Goal: Contribute content: Add original content to the website for others to see

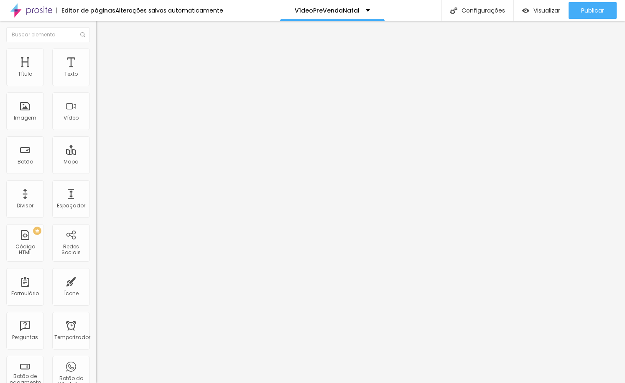
click at [96, 48] on ul "Conteúdo Estilo Avançado" at bounding box center [144, 52] width 96 height 25
click at [96, 49] on li "Estilo" at bounding box center [144, 52] width 96 height 8
click at [96, 57] on li "Avançado" at bounding box center [144, 61] width 96 height 8
click at [96, 48] on li "Conteúdo" at bounding box center [144, 44] width 96 height 8
click at [96, 79] on input "text" at bounding box center [146, 74] width 100 height 8
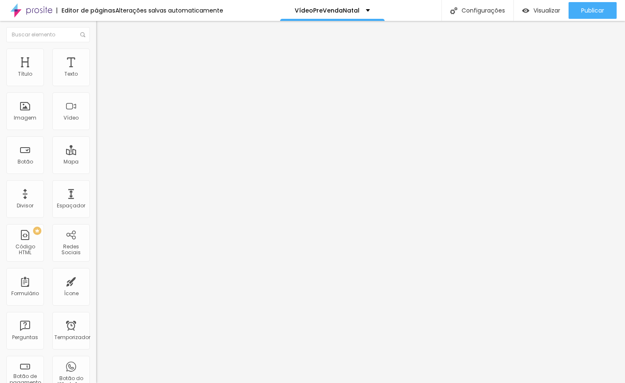
click at [96, 79] on input "text" at bounding box center [146, 74] width 100 height 8
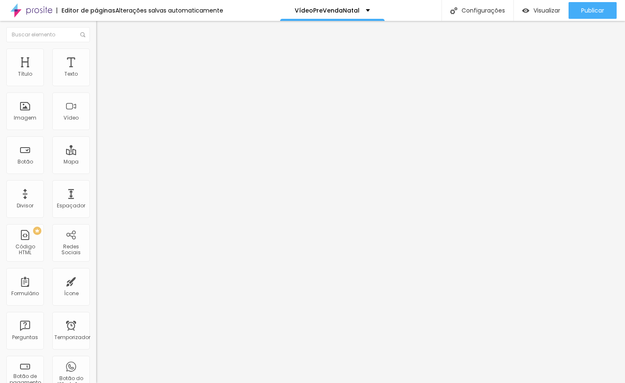
paste input "[URL][DOMAIN_NAME]"
type input "[URL][DOMAIN_NAME]"
click at [96, 157] on div at bounding box center [144, 157] width 96 height 0
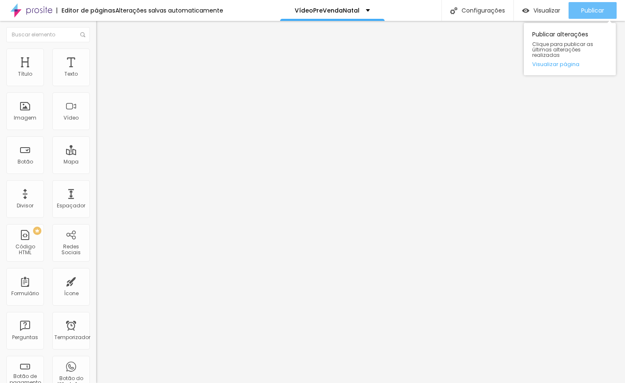
click at [591, 11] on font "Publicar" at bounding box center [592, 10] width 23 height 8
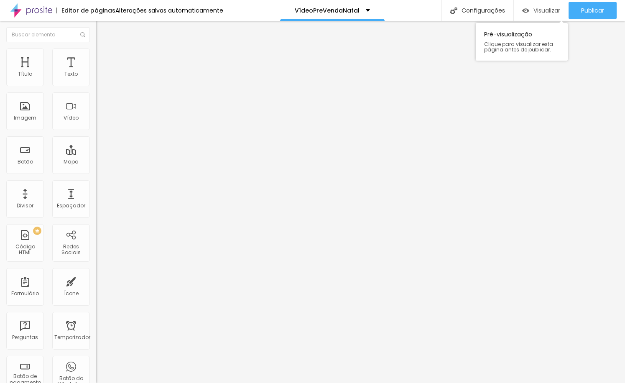
click at [545, 12] on font "Visualizar" at bounding box center [546, 10] width 27 height 8
click at [96, 79] on input "[URL][DOMAIN_NAME]" at bounding box center [146, 74] width 100 height 8
click at [96, 125] on span "Padrão 4:3" at bounding box center [110, 121] width 28 height 7
click at [96, 148] on font "Vertical 1" at bounding box center [107, 144] width 22 height 7
click at [96, 153] on font "Vertical 2" at bounding box center [107, 149] width 23 height 7
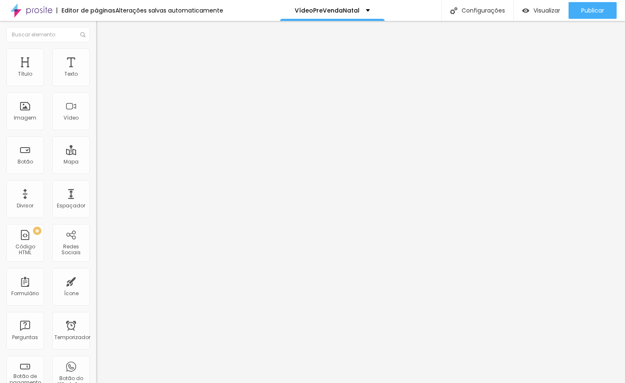
click at [96, 53] on img at bounding box center [100, 52] width 8 height 8
click at [96, 57] on img at bounding box center [100, 61] width 8 height 8
click at [102, 30] on img "button" at bounding box center [105, 30] width 7 height 7
click at [534, 11] on font "Visualizar" at bounding box center [546, 10] width 27 height 8
click at [96, 125] on font "9:16 Vertical 2" at bounding box center [113, 121] width 34 height 7
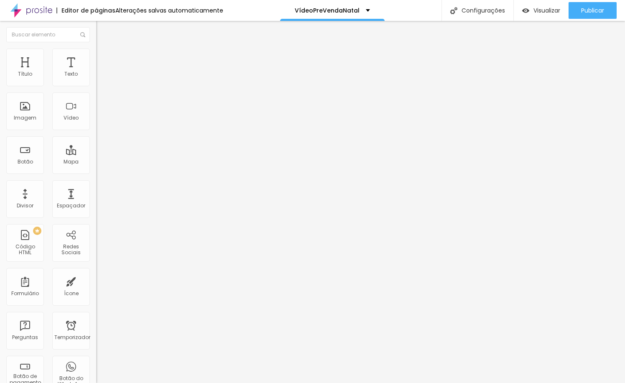
click at [96, 129] on div "Ultrawide 21:9" at bounding box center [144, 126] width 96 height 5
click at [96, 138] on span "Largo" at bounding box center [103, 134] width 15 height 7
click at [96, 143] on font "Padrão" at bounding box center [105, 139] width 19 height 7
click at [96, 148] on font "Vertical 1" at bounding box center [107, 144] width 22 height 7
drag, startPoint x: 48, startPoint y: 181, endPoint x: 48, endPoint y: 186, distance: 5.4
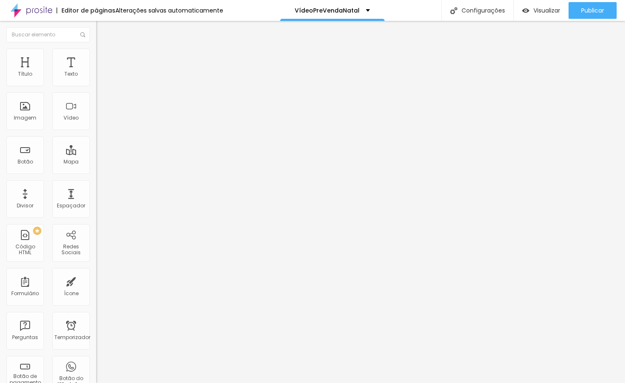
click at [96, 153] on font "Vertical 2" at bounding box center [107, 149] width 23 height 7
click at [96, 51] on img at bounding box center [100, 52] width 8 height 8
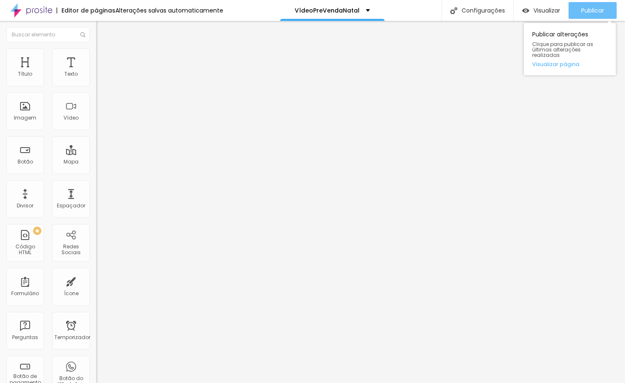
click at [574, 8] on button "Publicar" at bounding box center [592, 10] width 48 height 17
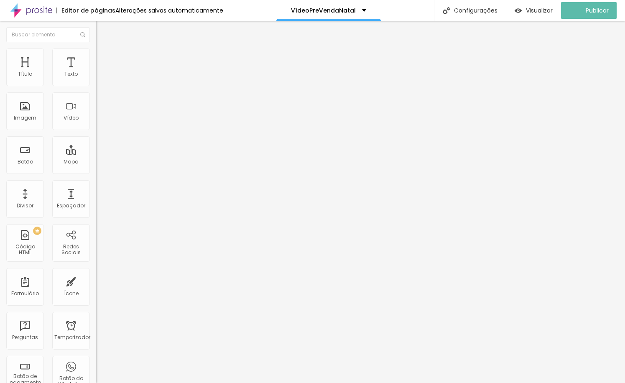
click at [104, 49] on font "Conteúdo" at bounding box center [117, 45] width 26 height 7
click at [96, 79] on input "[URL][DOMAIN_NAME]" at bounding box center [146, 74] width 100 height 8
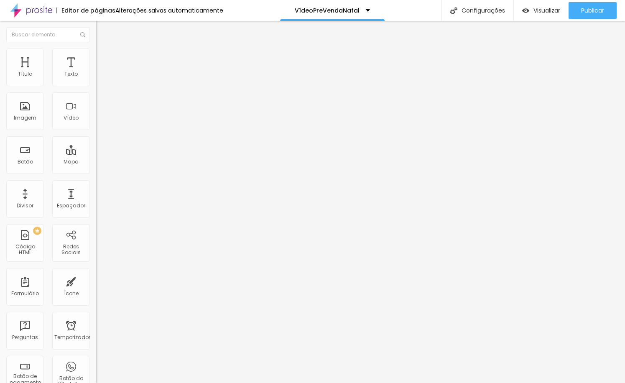
click at [104, 60] on font "Avançado" at bounding box center [118, 62] width 28 height 7
click at [104, 57] on font "Estilo" at bounding box center [110, 54] width 13 height 7
click at [96, 48] on img at bounding box center [100, 44] width 8 height 8
click at [96, 79] on input "[URL][DOMAIN_NAME]" at bounding box center [146, 74] width 100 height 8
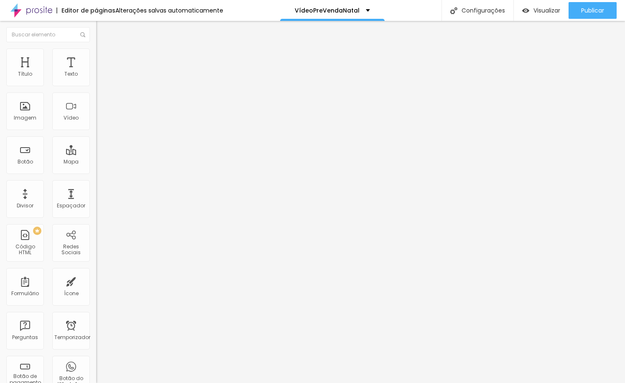
click at [96, 79] on input "[URL][DOMAIN_NAME]" at bounding box center [146, 74] width 100 height 8
paste input "[URL][DOMAIN_NAME]"
type input "[URL][DOMAIN_NAME]"
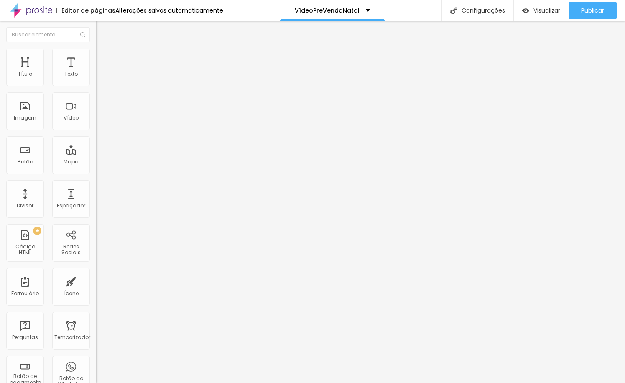
scroll to position [0, 91]
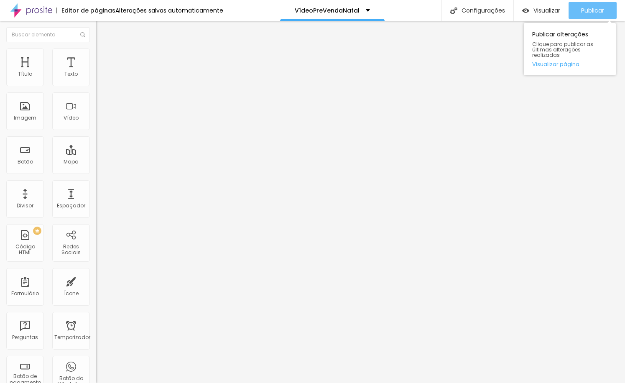
click at [579, 14] on button "Publicar" at bounding box center [592, 10] width 48 height 17
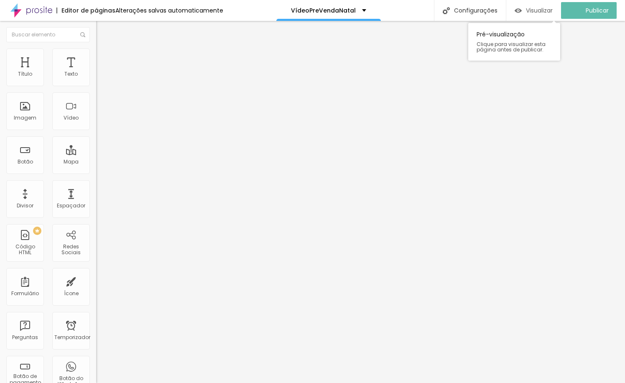
click at [553, 10] on font "Visualizar" at bounding box center [539, 10] width 27 height 8
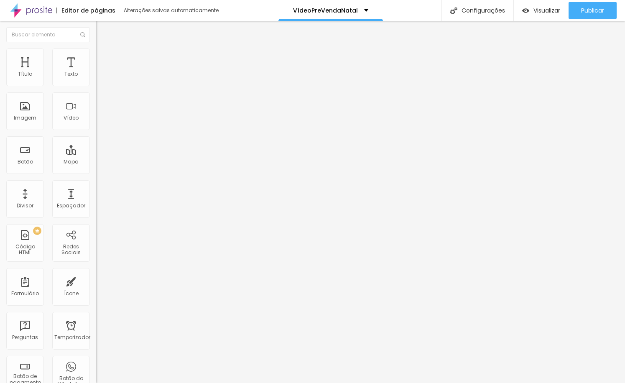
click at [96, 79] on input "[URL][DOMAIN_NAME]" at bounding box center [146, 74] width 100 height 8
drag, startPoint x: 29, startPoint y: 95, endPoint x: 0, endPoint y: 94, distance: 28.9
click at [96, 94] on div "URL do vídeo [URL][DOMAIN_NAME] Alinhamento Proporção 9:16 Vertical 2 Ultrawide…" at bounding box center [144, 113] width 96 height 97
type input "[DOMAIN_NAME][URL]"
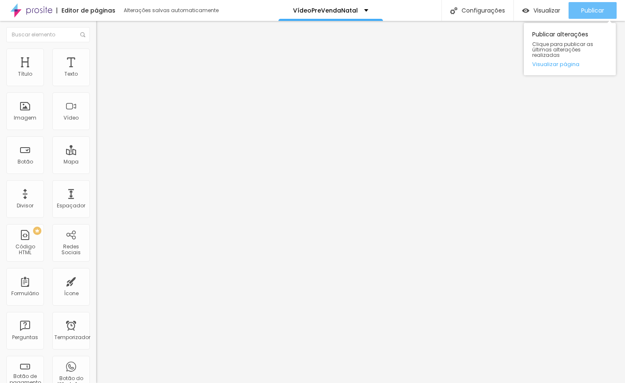
click at [559, 13] on icon "button" at bounding box center [563, 10] width 10 height 10
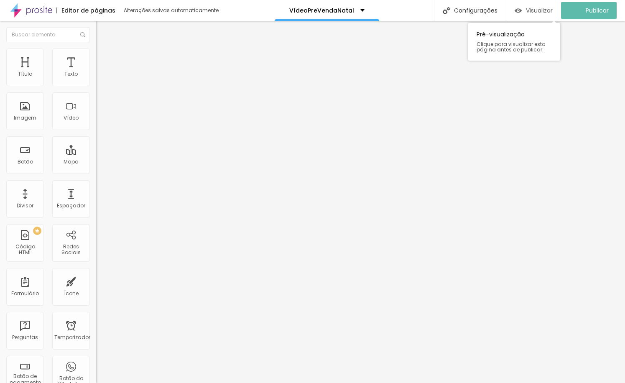
click at [545, 10] on font "Visualizar" at bounding box center [539, 10] width 27 height 8
click at [96, 79] on input "[DOMAIN_NAME][URL]" at bounding box center [146, 74] width 100 height 8
click at [96, 79] on input "text" at bounding box center [146, 74] width 100 height 8
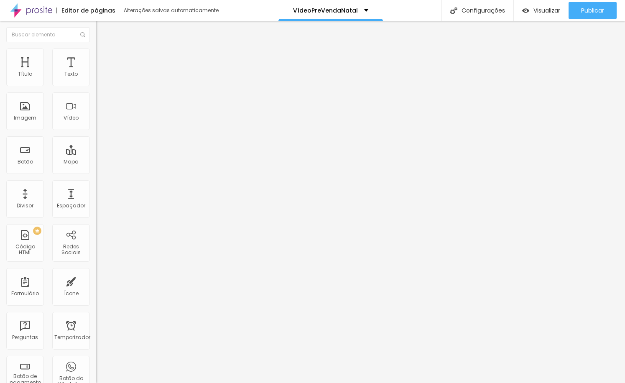
click at [96, 213] on div "Editar nulo Conteúdo Estilo Avançado URL do vídeo Alinhamento Proporção 9:16 Ve…" at bounding box center [144, 202] width 96 height 362
click at [96, 79] on input "text" at bounding box center [146, 74] width 100 height 8
type input "[URL][DOMAIN_NAME]"
drag, startPoint x: 62, startPoint y: 92, endPoint x: 87, endPoint y: 92, distance: 24.7
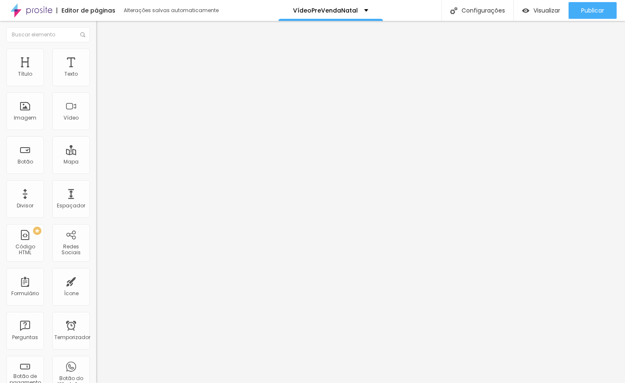
click at [96, 79] on input "[URL][DOMAIN_NAME]" at bounding box center [146, 74] width 100 height 8
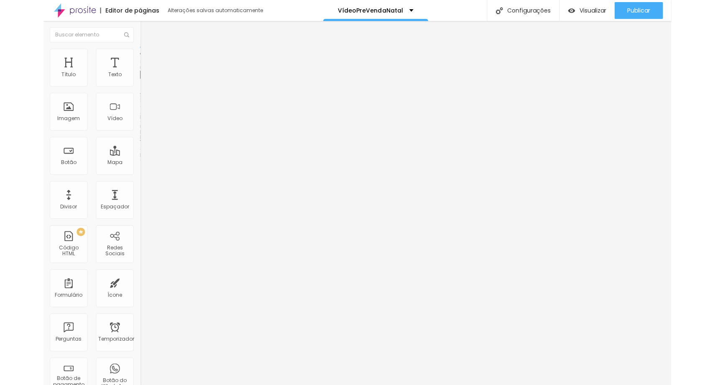
scroll to position [0, 0]
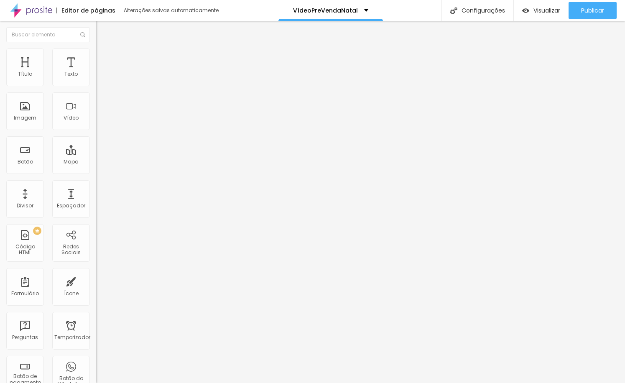
drag, startPoint x: 61, startPoint y: 94, endPoint x: -35, endPoint y: 91, distance: 95.3
click at [0, 91] on html "Editor de páginas Alterações salvas automaticamente VídeoPreVendaNatal Configur…" at bounding box center [312, 191] width 625 height 383
click at [577, 19] on div "Publicar alterações Clique para publicar as últimas alterações realizadas Visua…" at bounding box center [570, 47] width 92 height 56
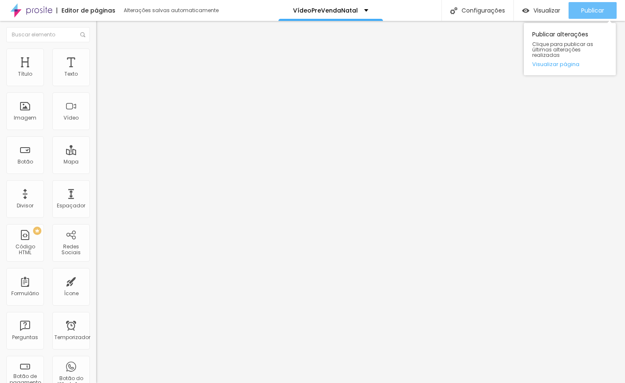
click at [581, 13] on font "Publicar" at bounding box center [592, 10] width 23 height 8
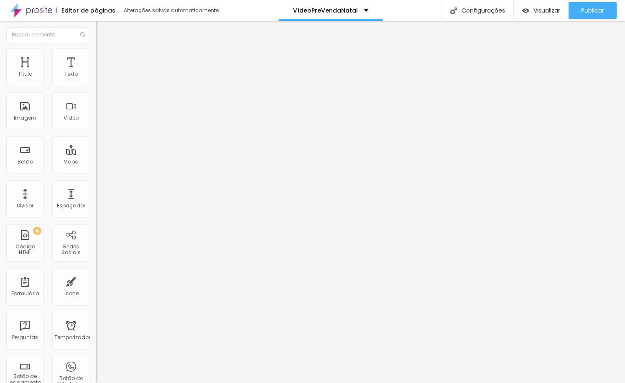
click at [96, 79] on input "[URL][DOMAIN_NAME]" at bounding box center [146, 74] width 100 height 8
